Goal: Navigation & Orientation: Find specific page/section

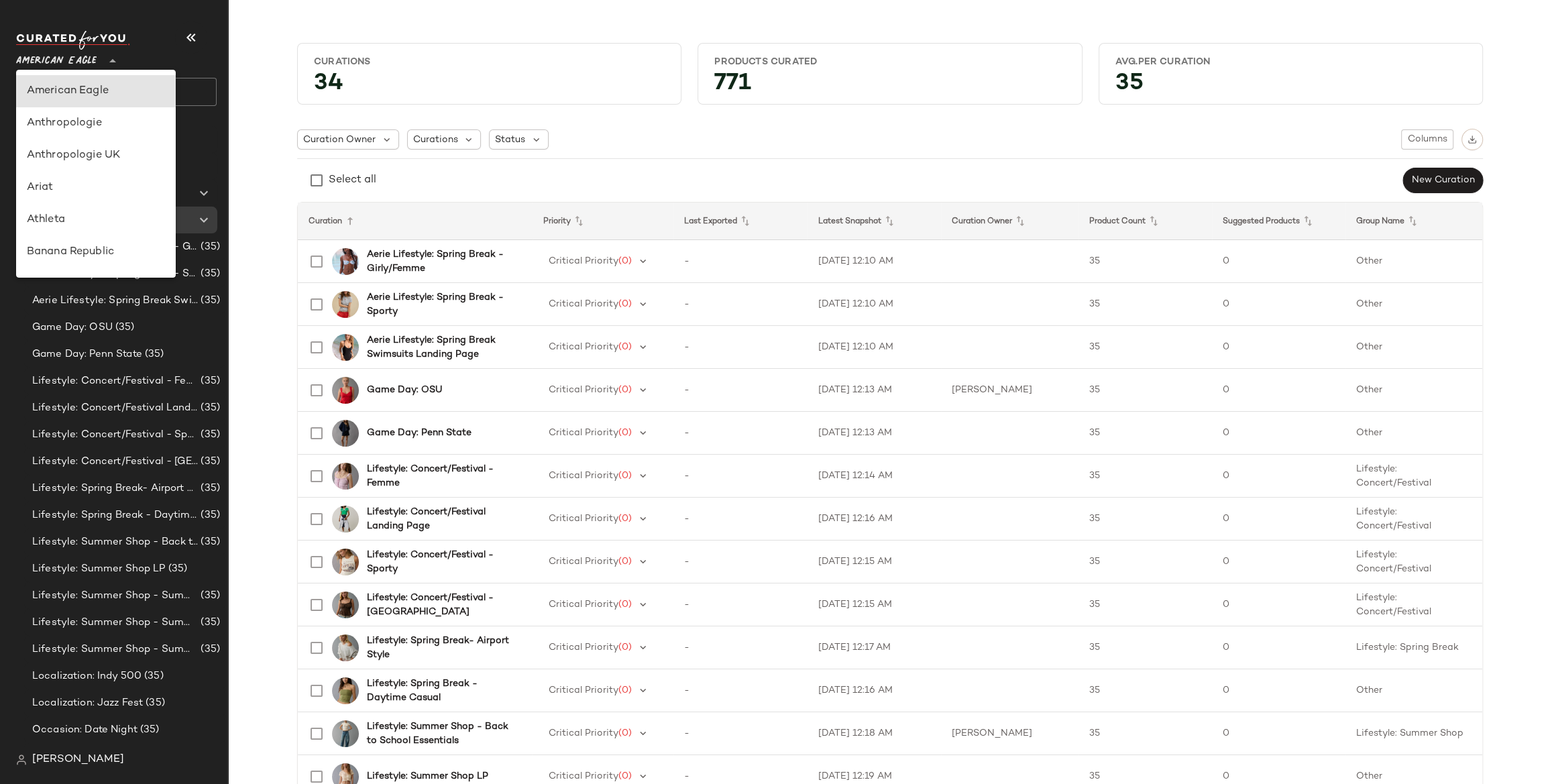
click at [84, 50] on span "American Eagle" at bounding box center [57, 57] width 81 height 24
click at [73, 180] on div "Debenhams" at bounding box center [96, 190] width 160 height 32
type input "**"
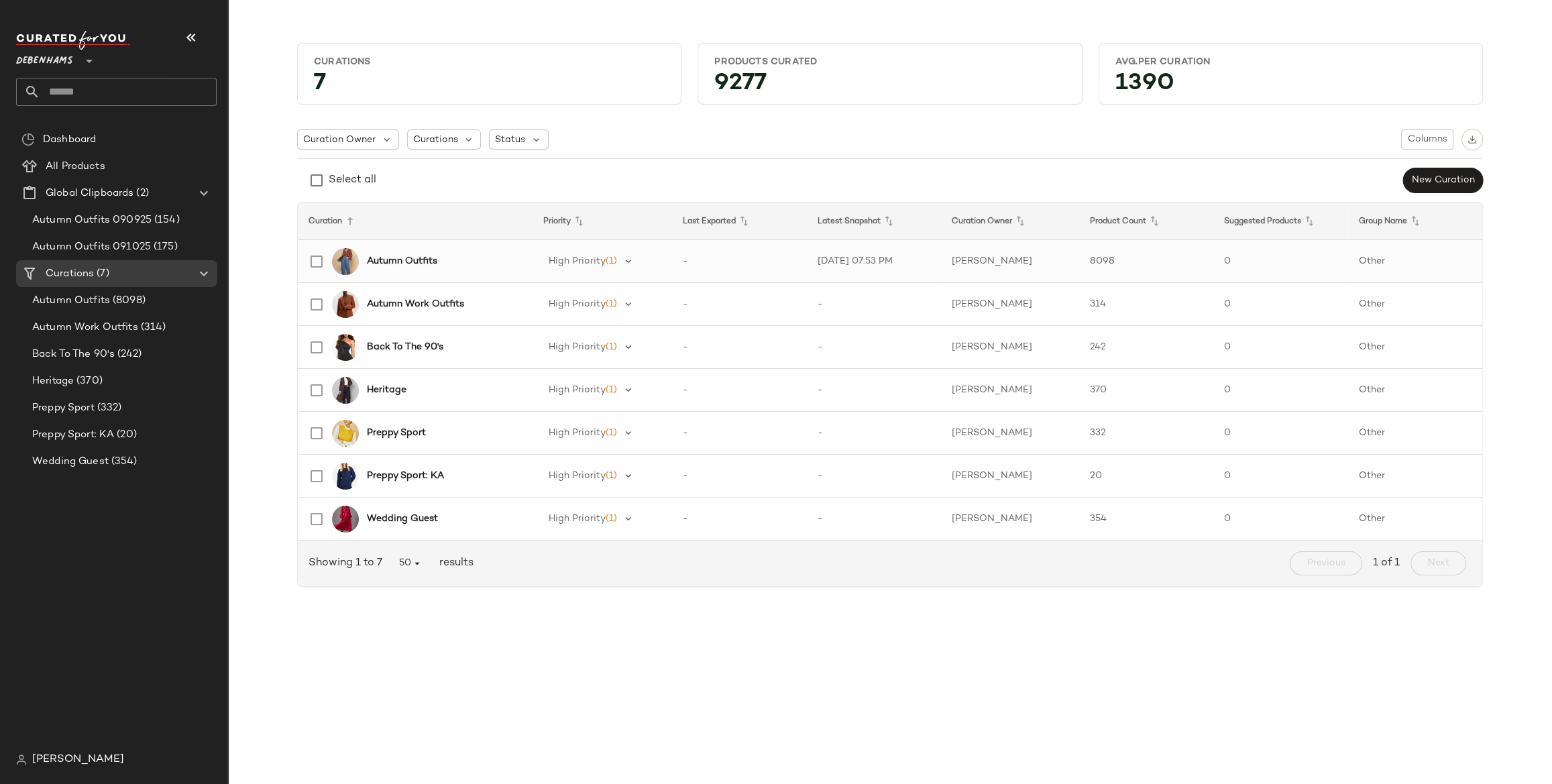
click at [432, 261] on b "Autumn Outfits" at bounding box center [401, 262] width 70 height 14
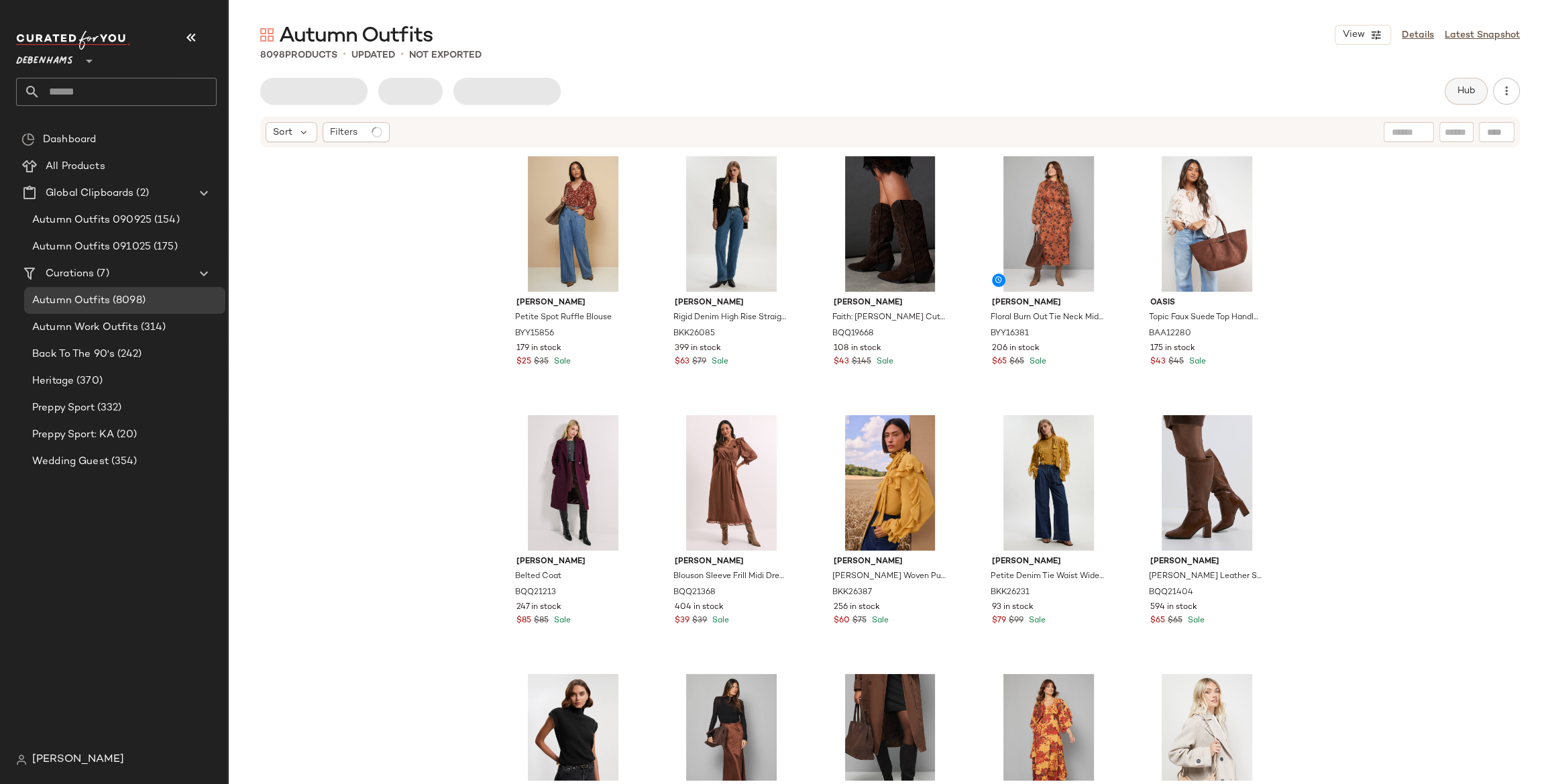
click at [1465, 93] on span "Hub" at bounding box center [1466, 91] width 18 height 11
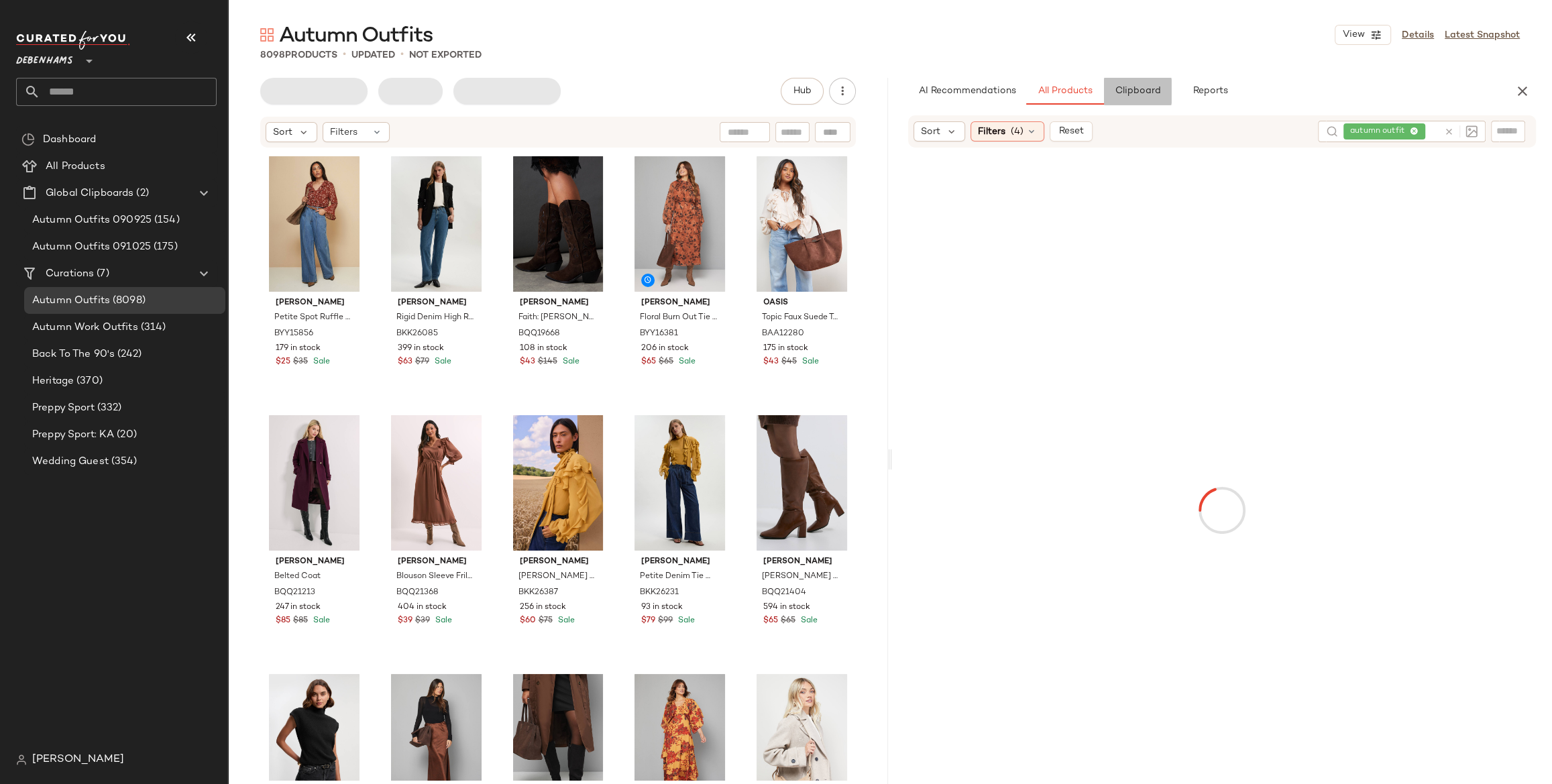
click at [1127, 88] on span "Clipboard" at bounding box center [1137, 91] width 46 height 11
